Goal: Information Seeking & Learning: Find specific fact

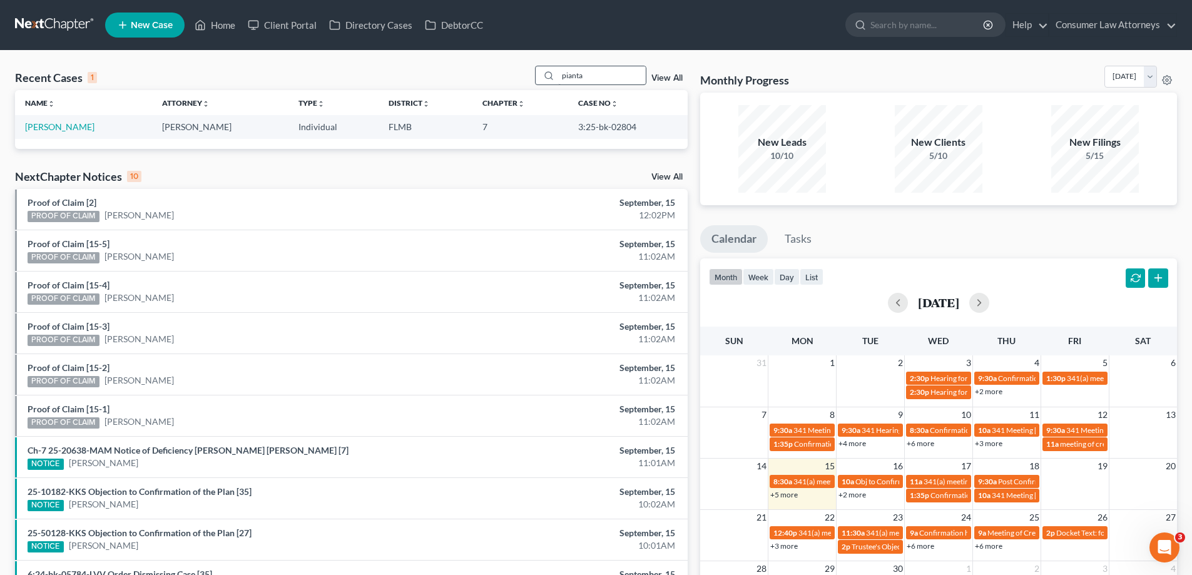
click at [622, 71] on input "pianta" at bounding box center [602, 75] width 88 height 18
click at [418, 53] on div "Recent Cases 1 pianta View All Name unfold_more expand_more expand_less Attorne…" at bounding box center [596, 375] width 1192 height 649
type input "celso"
click at [69, 125] on link "Taveras, Celso" at bounding box center [59, 126] width 69 height 11
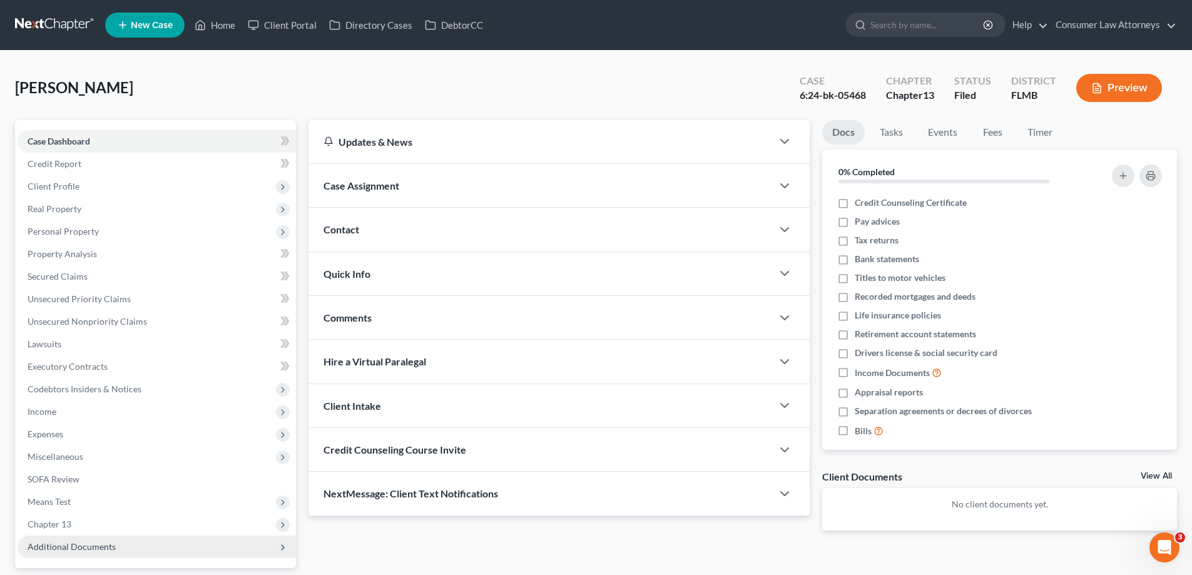
click at [90, 545] on span "Additional Documents" at bounding box center [72, 546] width 88 height 11
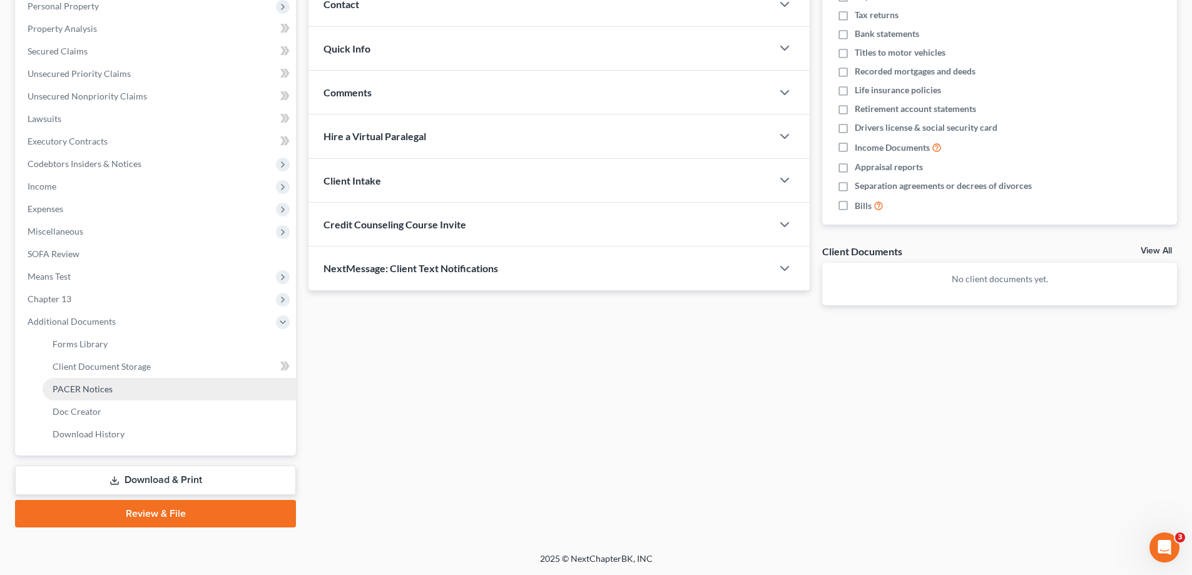
click at [92, 388] on span "PACER Notices" at bounding box center [83, 388] width 60 height 11
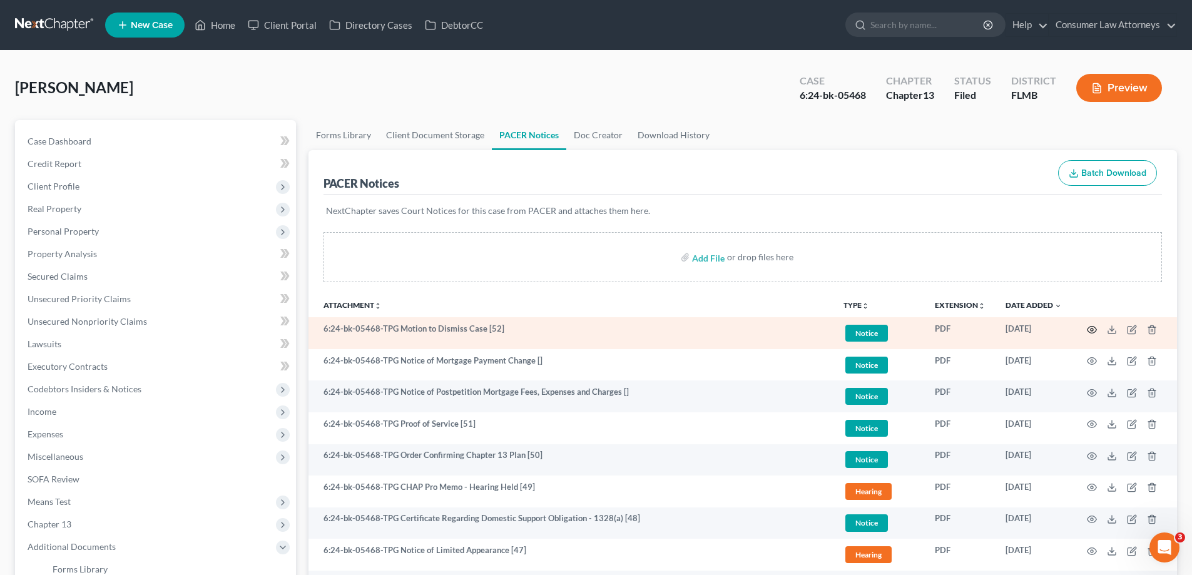
click at [1094, 328] on icon "button" at bounding box center [1092, 330] width 10 height 10
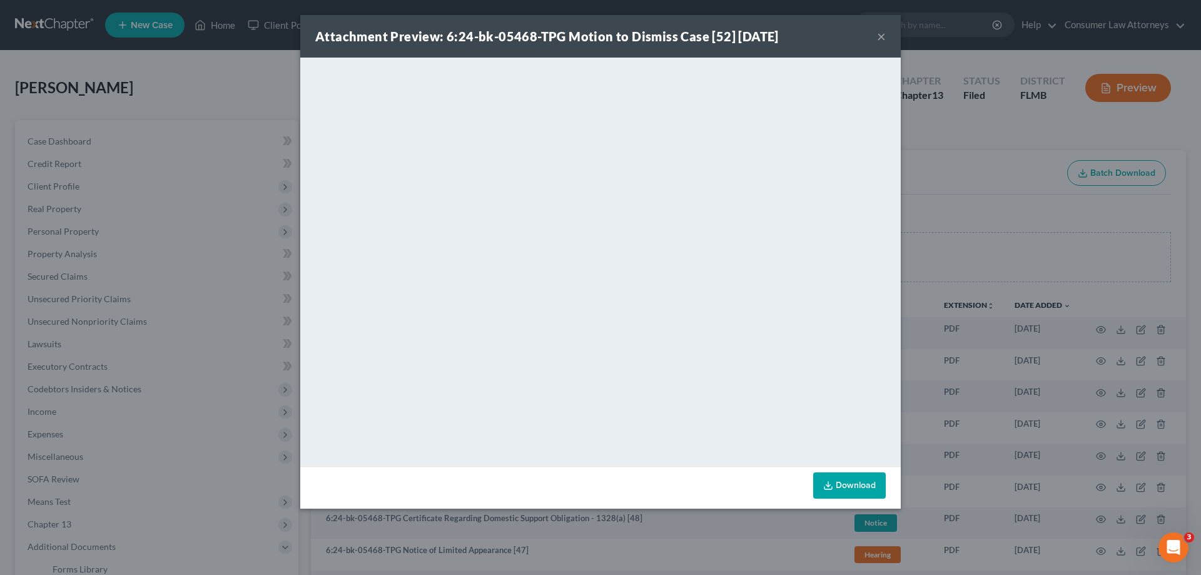
click at [966, 231] on div "Attachment Preview: 6:24-bk-05468-TPG Motion to Dismiss Case [52] 09/11/2025 × …" at bounding box center [600, 287] width 1201 height 575
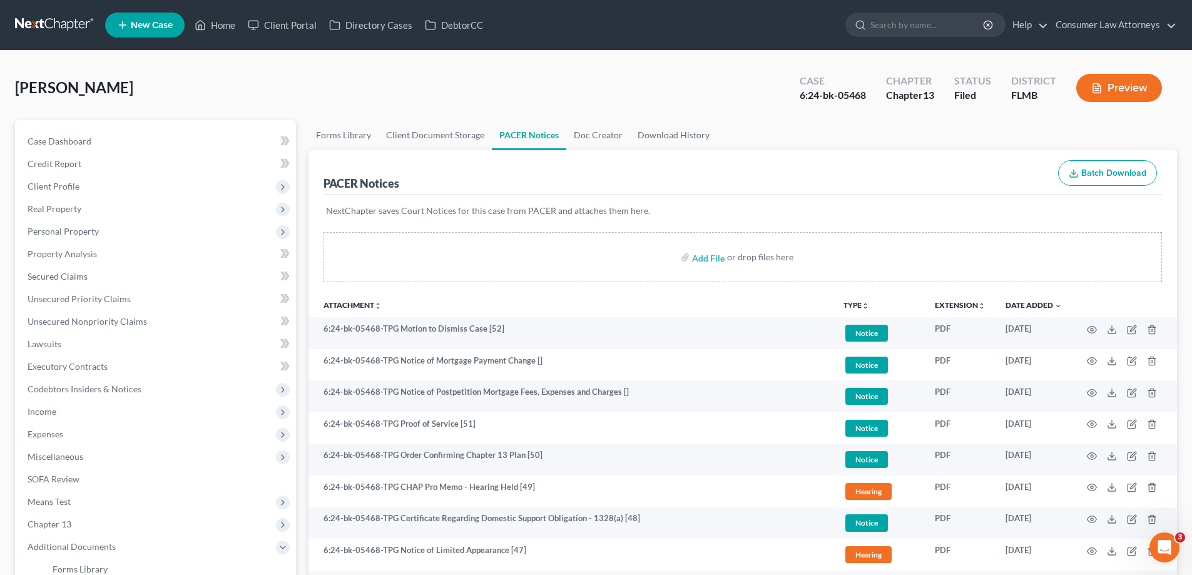
click at [677, 32] on ul "New Case Home Client Portal Directory Cases DebtorCC - No Result - See all resu…" at bounding box center [640, 25] width 1071 height 33
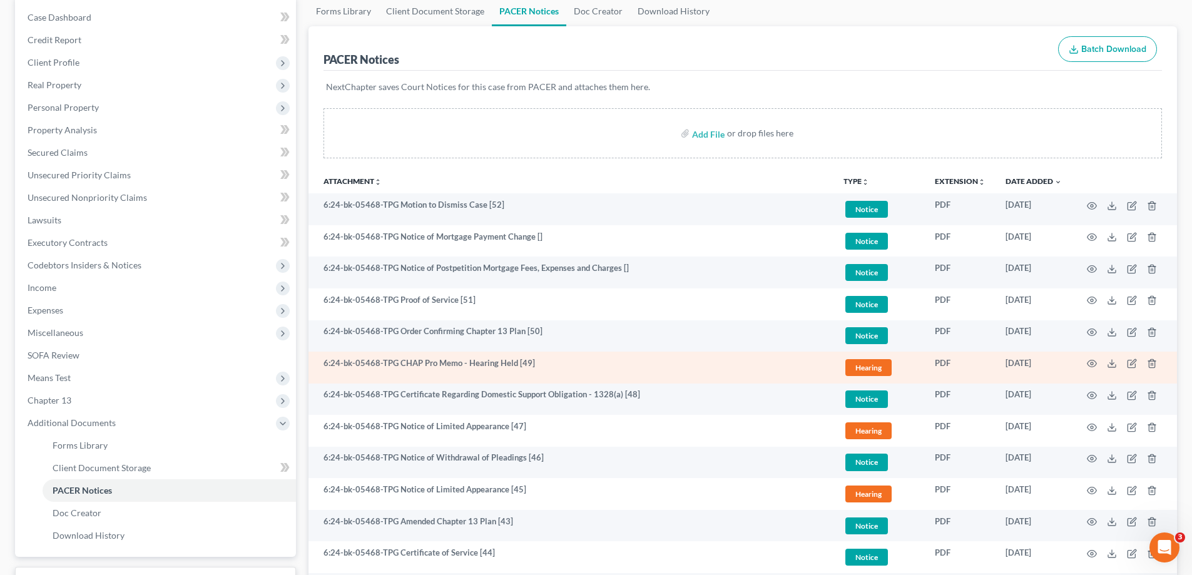
scroll to position [125, 0]
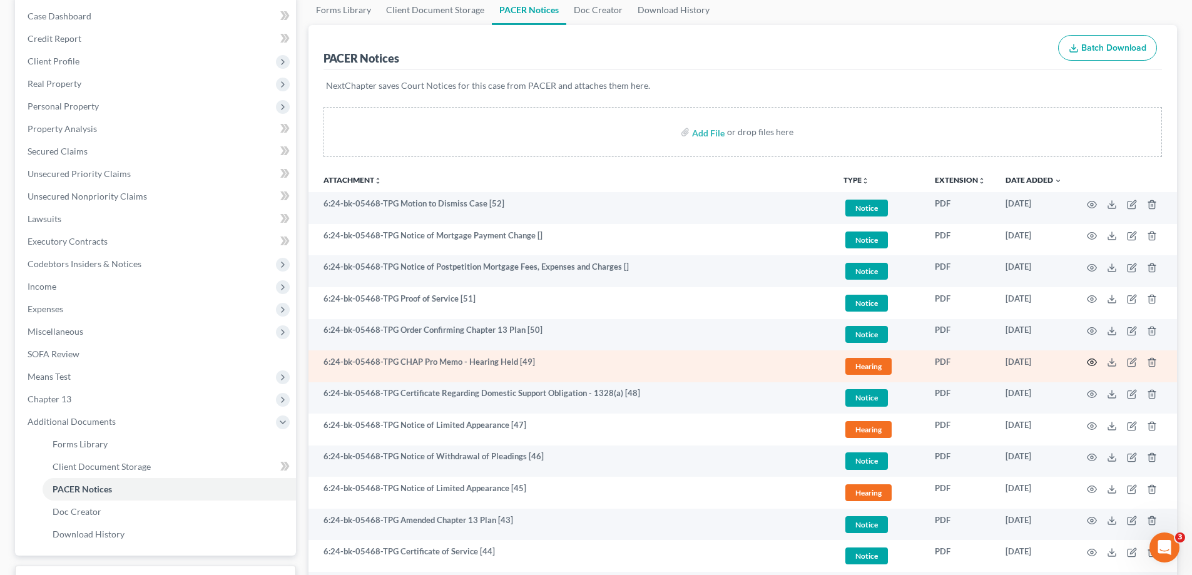
click at [1093, 362] on circle "button" at bounding box center [1091, 362] width 3 height 3
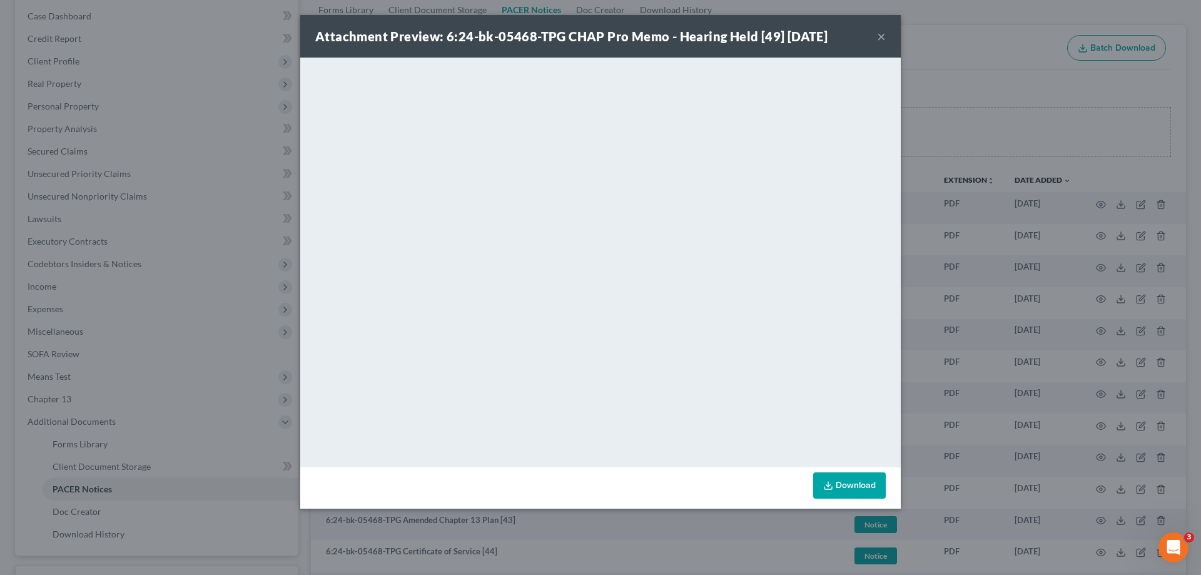
click at [980, 87] on div "Attachment Preview: 6:24-bk-05468-TPG CHAP Pro Memo - Hearing Held [49] 05/14/2…" at bounding box center [600, 287] width 1201 height 575
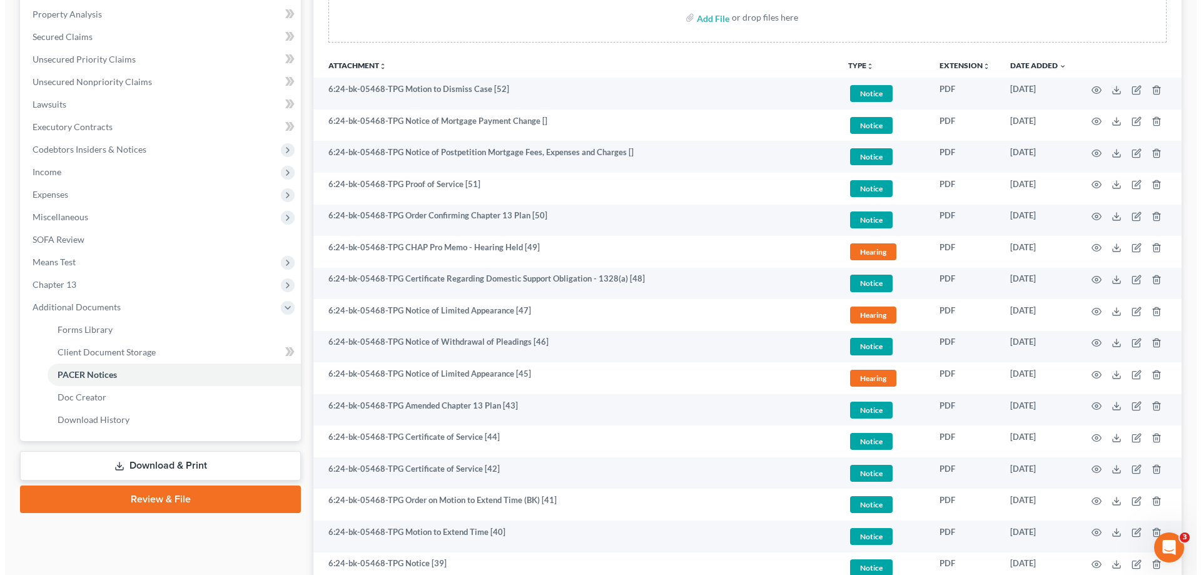
scroll to position [0, 0]
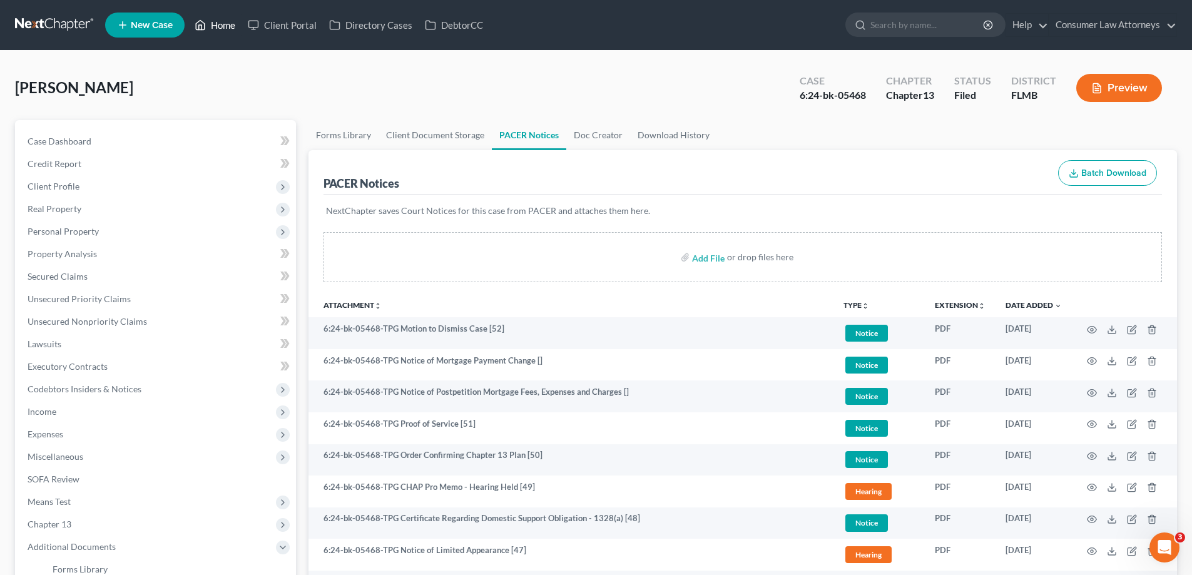
click at [221, 24] on link "Home" at bounding box center [214, 25] width 53 height 23
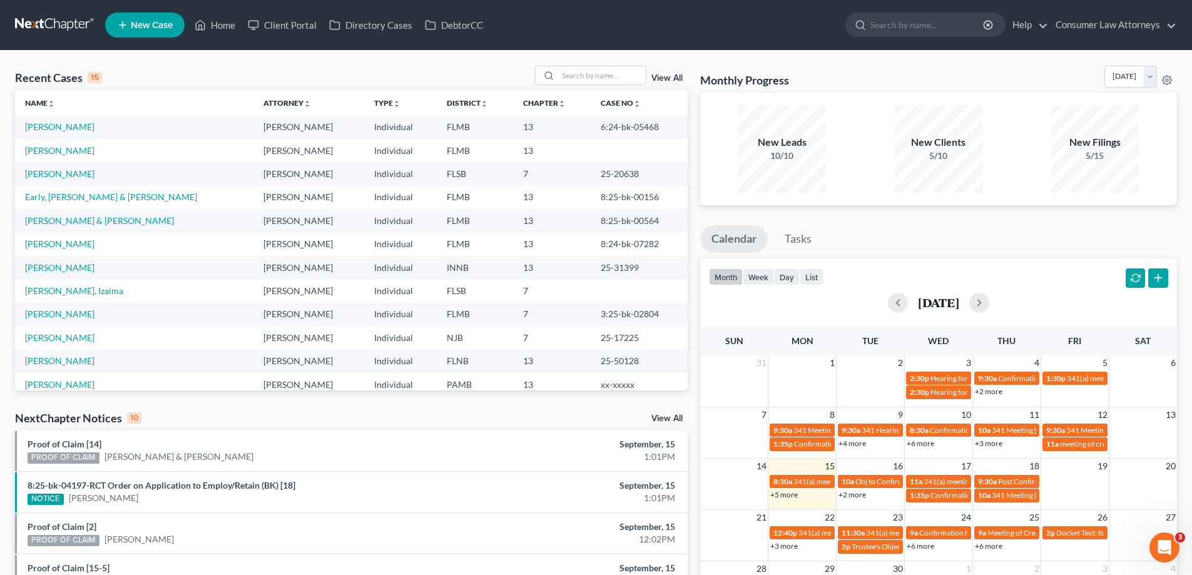
click at [779, 496] on link "+5 more" at bounding box center [784, 494] width 28 height 9
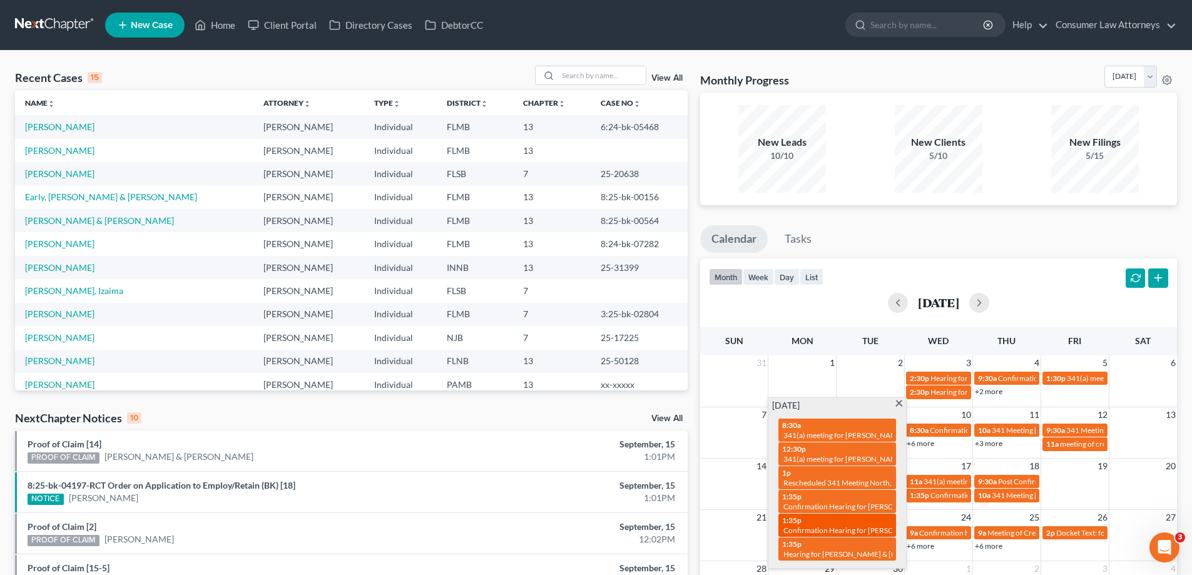
click at [864, 527] on span "Confirmation Hearing for Federico Sanchez-Luna" at bounding box center [854, 529] width 143 height 9
